Goal: Task Accomplishment & Management: Manage account settings

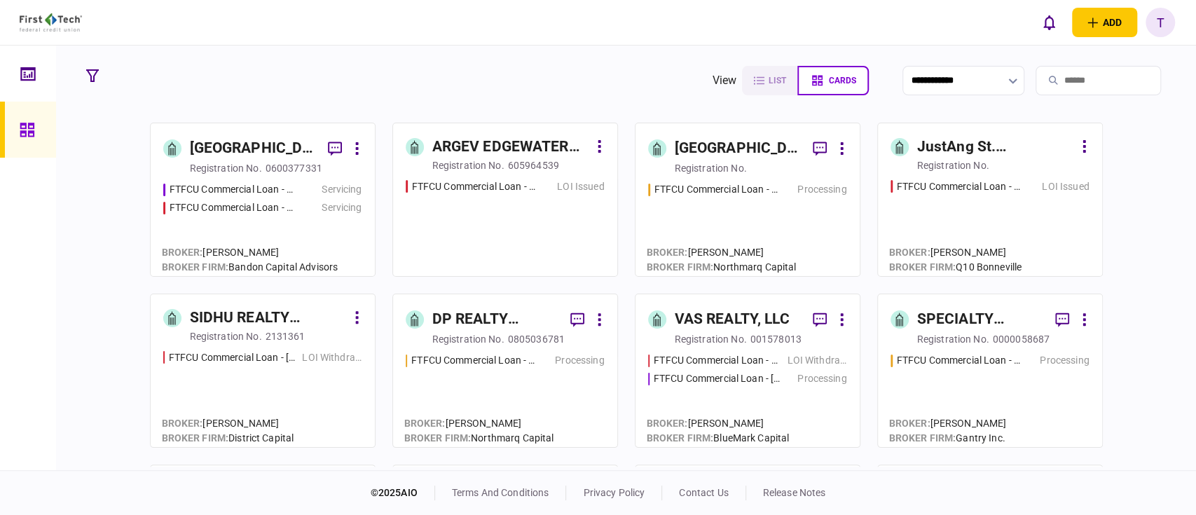
click at [953, 311] on div "SPECIALTY PROPERTIES LLC" at bounding box center [980, 319] width 127 height 22
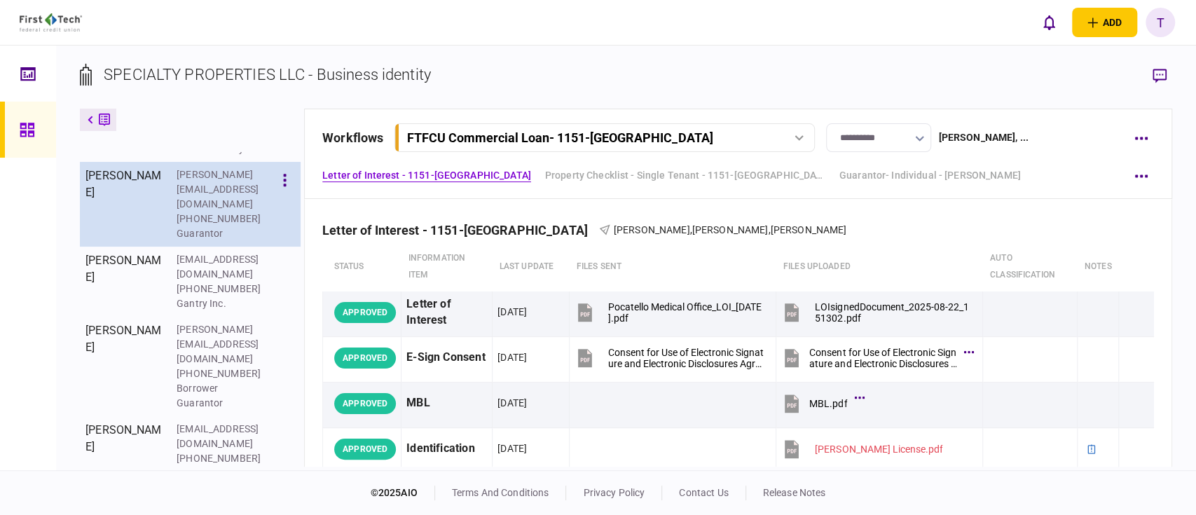
scroll to position [516, 0]
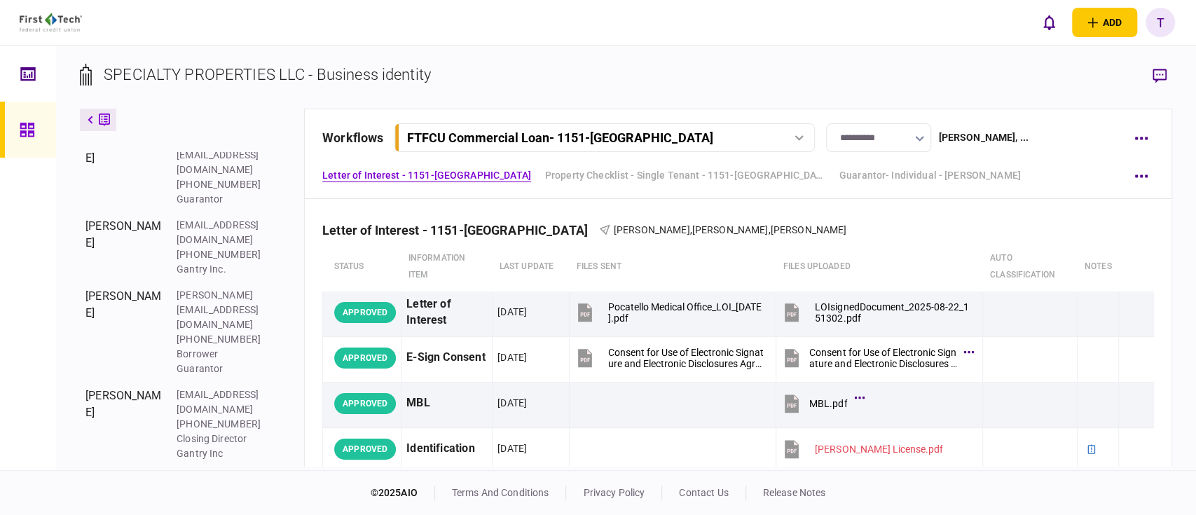
click at [286, 478] on icon "button" at bounding box center [284, 484] width 3 height 13
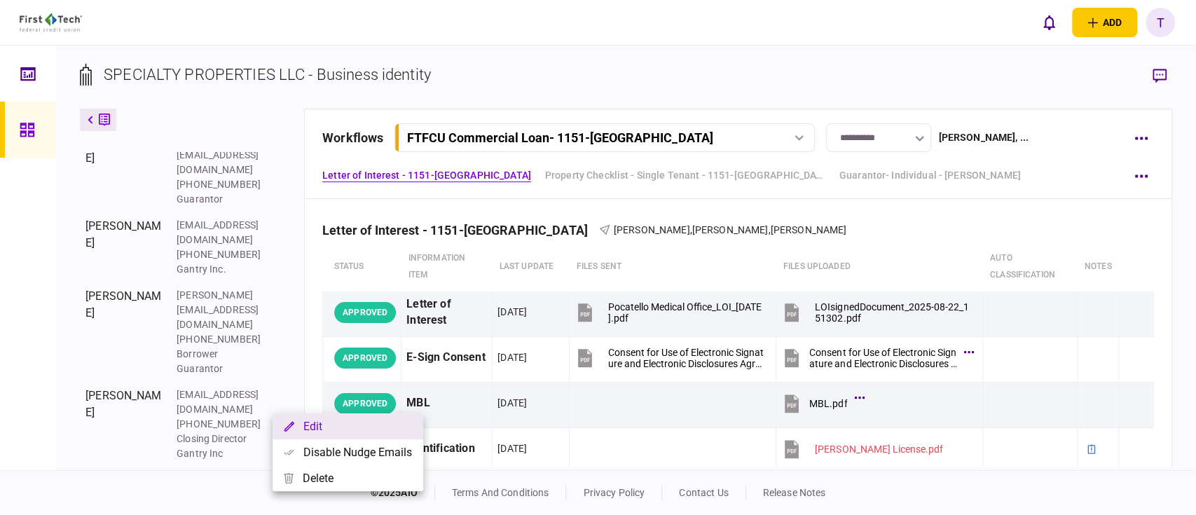
click at [310, 425] on button "Edit" at bounding box center [347, 426] width 151 height 26
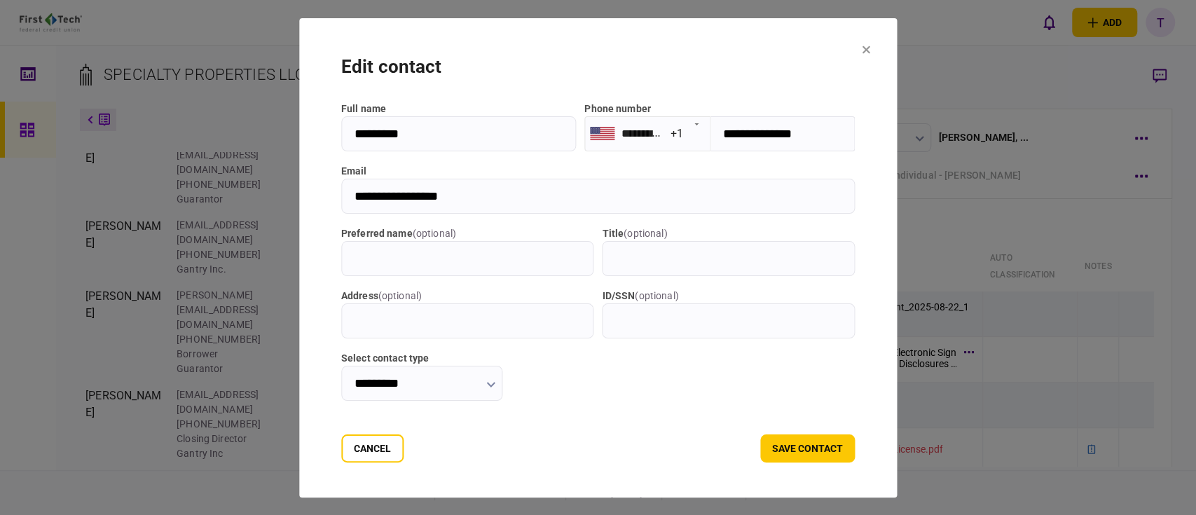
drag, startPoint x: 471, startPoint y: 199, endPoint x: 334, endPoint y: 196, distance: 137.3
click at [334, 196] on section "**********" at bounding box center [598, 257] width 598 height 479
click at [868, 53] on icon at bounding box center [866, 50] width 8 height 8
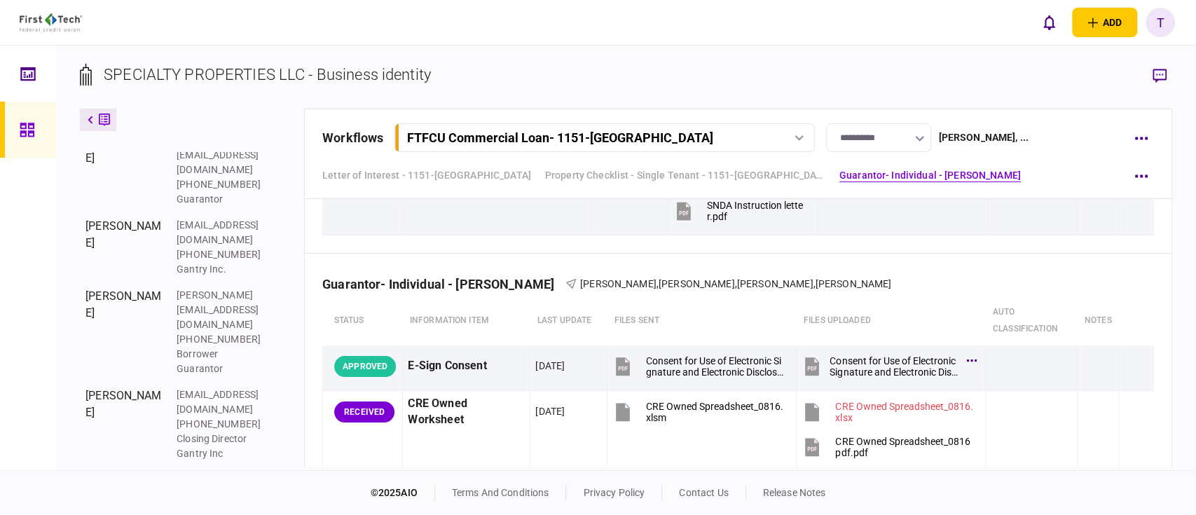
scroll to position [1089, 0]
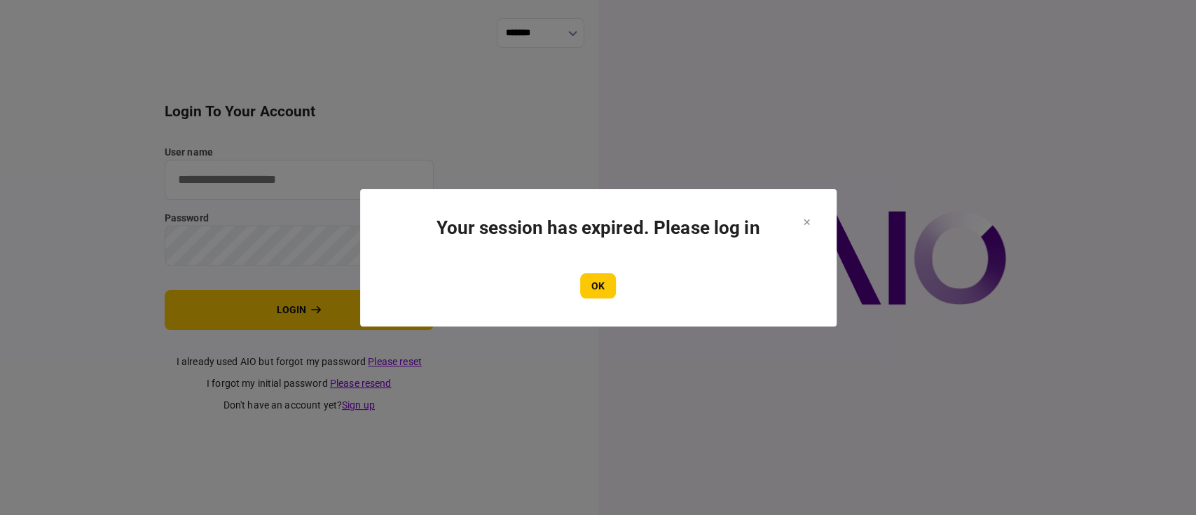
drag, startPoint x: 601, startPoint y: 282, endPoint x: 499, endPoint y: 169, distance: 152.2
click at [601, 279] on button "OK" at bounding box center [598, 285] width 36 height 25
